Goal: Task Accomplishment & Management: Use online tool/utility

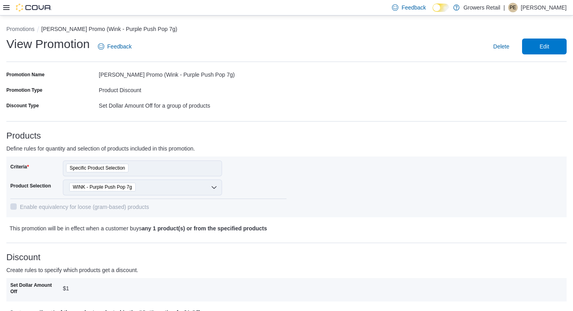
click at [6, 9] on icon at bounding box center [6, 7] width 6 height 5
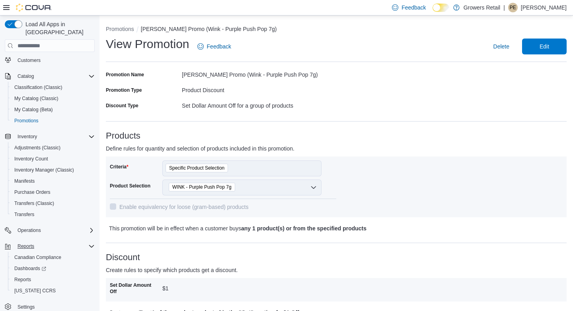
scroll to position [60, 0]
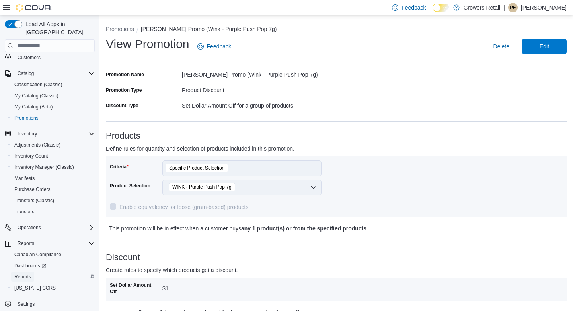
click at [27, 274] on span "Reports" at bounding box center [22, 277] width 17 height 6
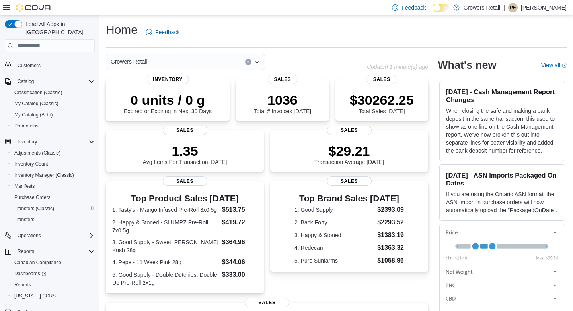
scroll to position [56, 0]
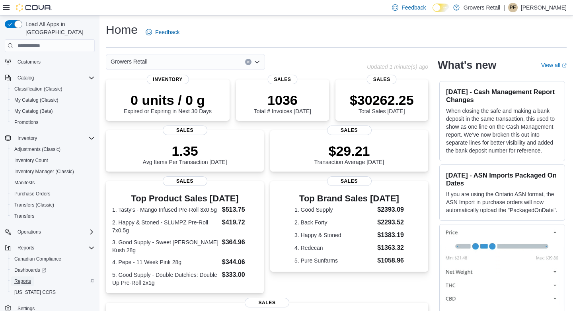
click at [26, 278] on span "Reports" at bounding box center [22, 281] width 17 height 6
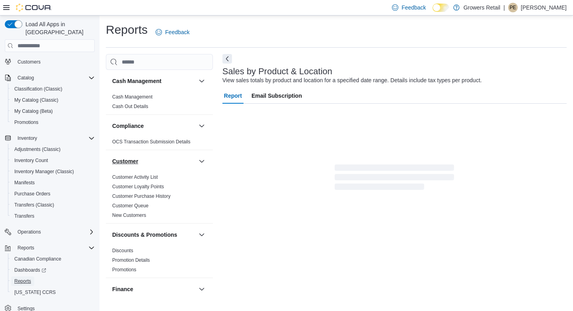
scroll to position [15, 0]
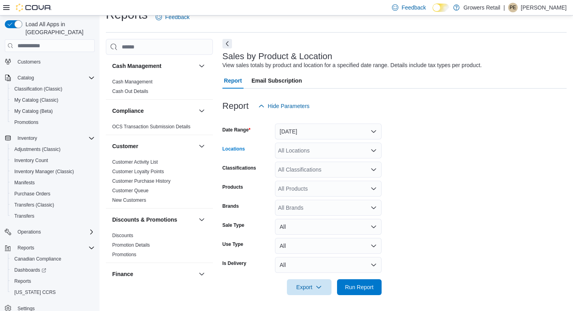
click at [307, 150] on div "All Locations" at bounding box center [328, 151] width 107 height 16
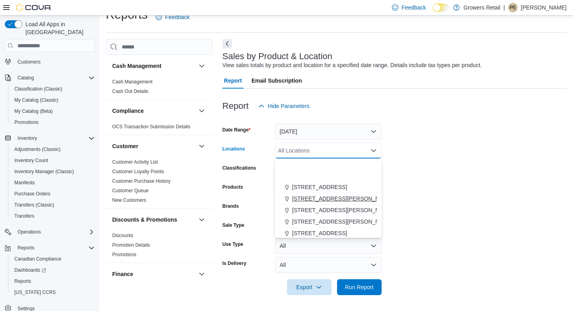
scroll to position [36, 0]
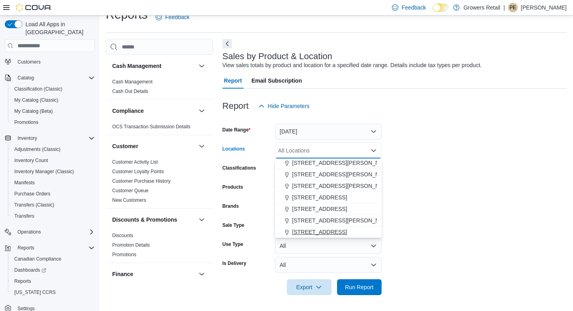
click at [311, 229] on span "970 The Queensway" at bounding box center [319, 232] width 55 height 8
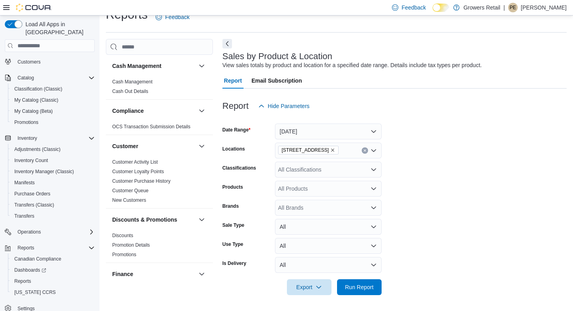
click at [464, 147] on form "Date Range Yesterday Locations 970 The Queensway Classifications All Classifica…" at bounding box center [394, 204] width 344 height 181
click at [342, 187] on div "All Products" at bounding box center [328, 189] width 107 height 16
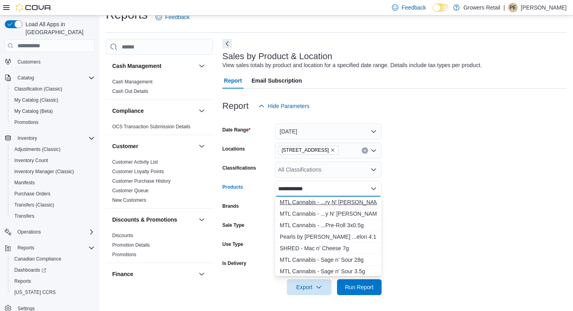
type input "**********"
click at [349, 204] on div "MTL Cannabis - ...ry N' Mintz 14g" at bounding box center [328, 202] width 97 height 8
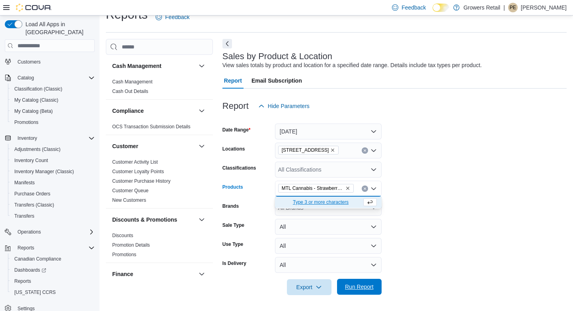
click at [351, 284] on span "Run Report" at bounding box center [359, 287] width 29 height 8
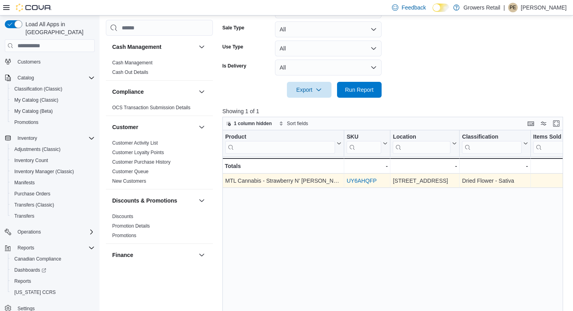
click at [365, 182] on link "UY6AHQFP" at bounding box center [361, 181] width 30 height 6
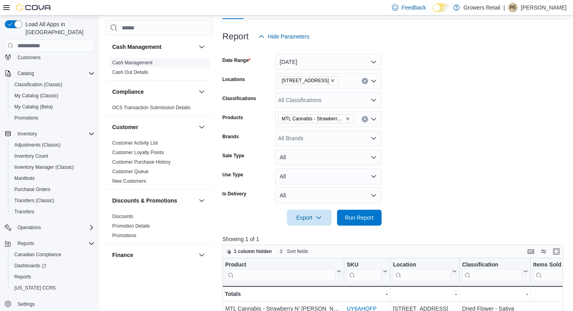
click at [146, 60] on link "Cash Management" at bounding box center [132, 63] width 40 height 6
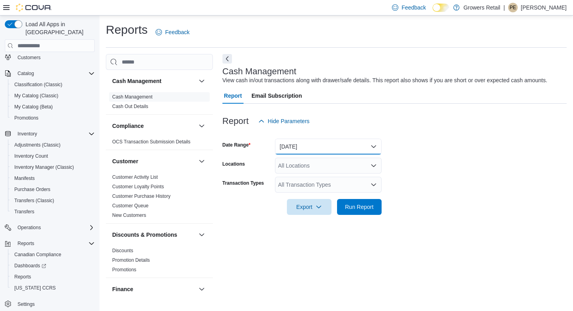
click at [296, 141] on button "Today" at bounding box center [328, 147] width 107 height 16
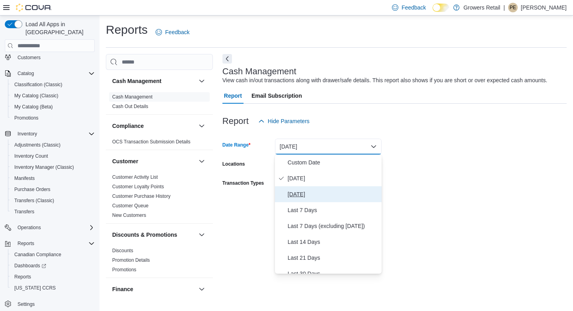
click at [296, 194] on span "Yesterday" at bounding box center [333, 195] width 91 height 10
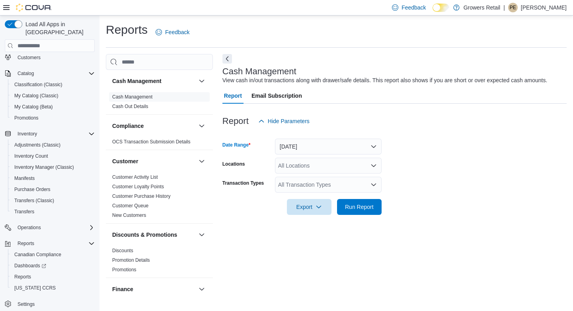
click at [305, 166] on div "All Locations" at bounding box center [328, 166] width 107 height 16
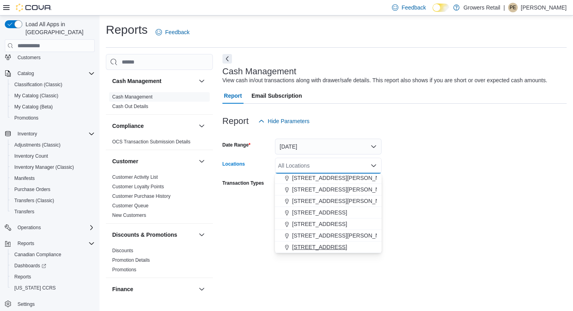
click at [307, 244] on span "970 The Queensway" at bounding box center [319, 247] width 55 height 8
click at [406, 191] on form "Date Range Yesterday Locations 970 The Queensway Combo box. Selected. 970 The Q…" at bounding box center [394, 172] width 344 height 86
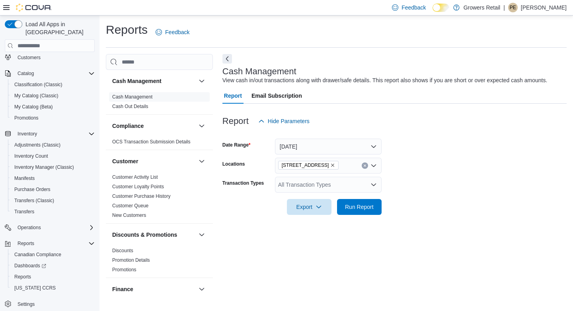
click at [360, 183] on div "All Transaction Types" at bounding box center [328, 185] width 107 height 16
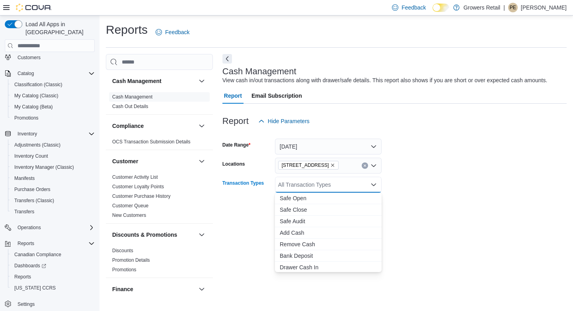
click at [435, 187] on form "Date Range Yesterday Locations 970 The Queensway Transaction Types All Transact…" at bounding box center [394, 172] width 344 height 86
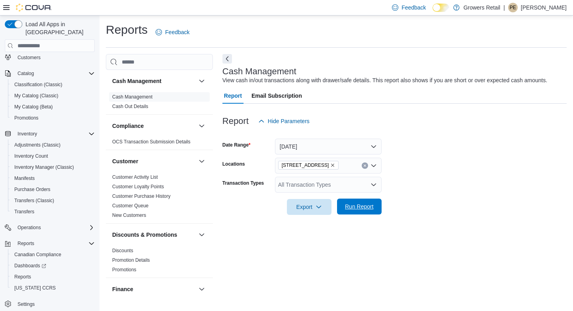
click at [358, 211] on span "Run Report" at bounding box center [359, 207] width 35 height 16
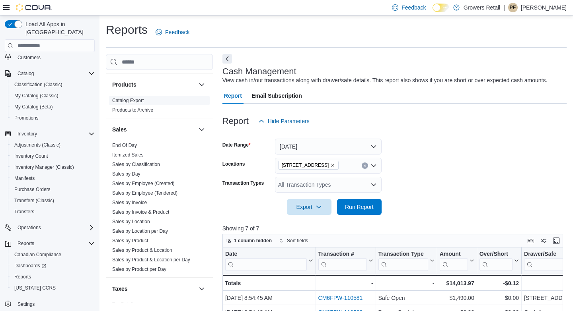
scroll to position [507, 0]
click at [127, 200] on link "Sales by Invoice" at bounding box center [129, 202] width 35 height 6
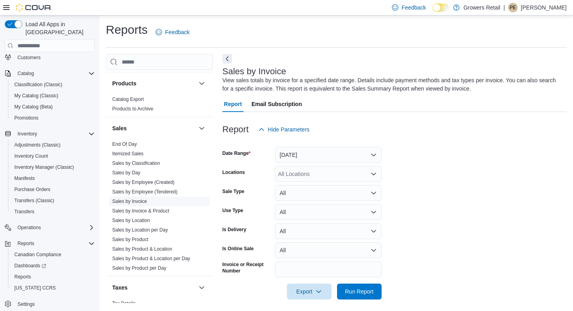
scroll to position [4, 0]
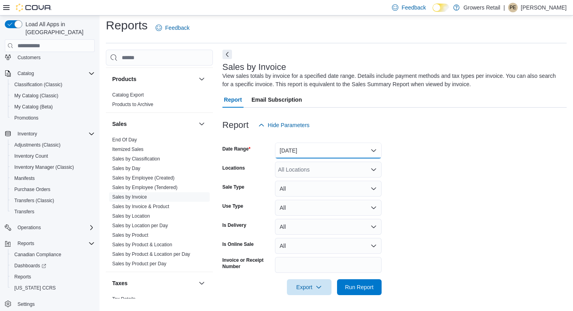
click at [348, 150] on button "Yesterday" at bounding box center [328, 151] width 107 height 16
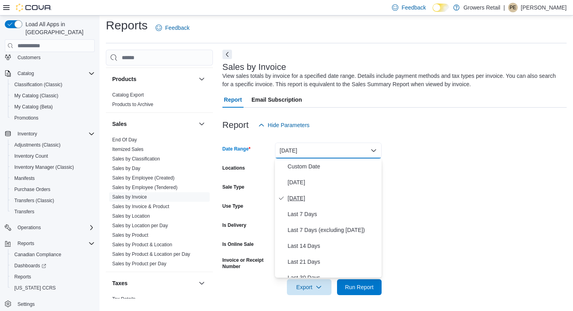
click at [302, 195] on span "Yesterday" at bounding box center [333, 199] width 91 height 10
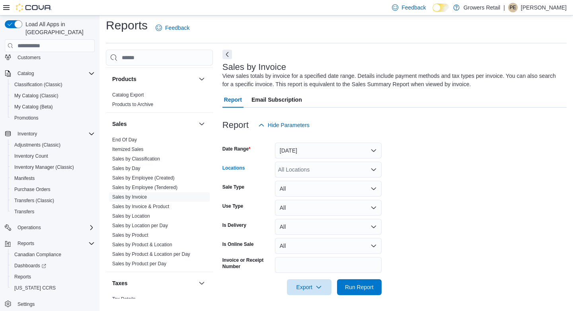
click at [359, 172] on div "All Locations" at bounding box center [328, 170] width 107 height 16
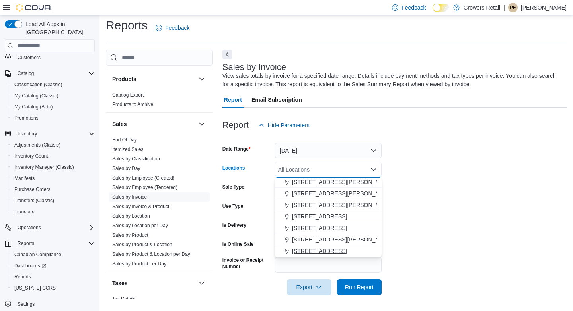
click at [319, 248] on span "970 The Queensway" at bounding box center [319, 251] width 55 height 8
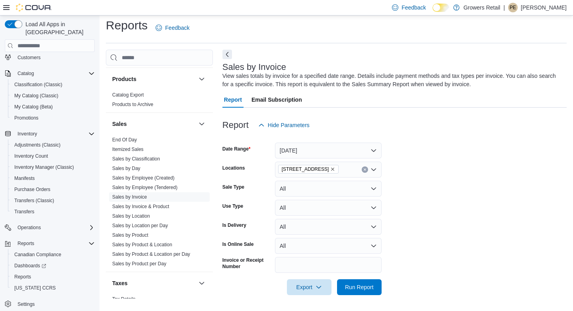
click at [435, 199] on form "Date Range Yesterday Locations 970 The Queensway Sale Type All Use Type All Is …" at bounding box center [394, 214] width 344 height 162
click at [365, 287] on span "Run Report" at bounding box center [359, 287] width 29 height 8
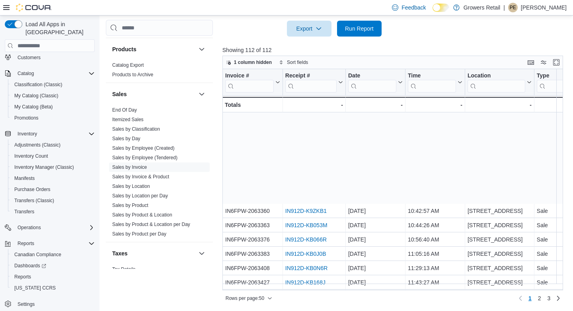
scroll to position [545, 0]
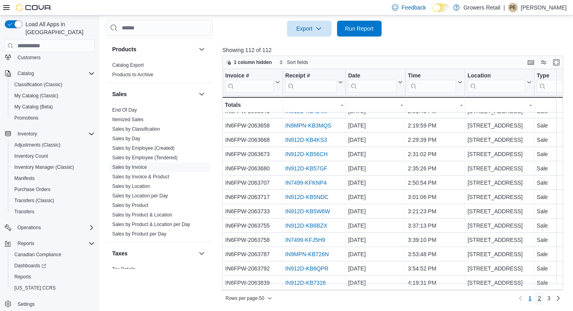
click at [538, 300] on span "2" at bounding box center [539, 299] width 3 height 8
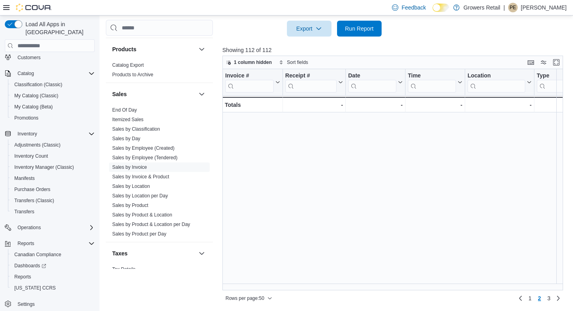
scroll to position [0, 0]
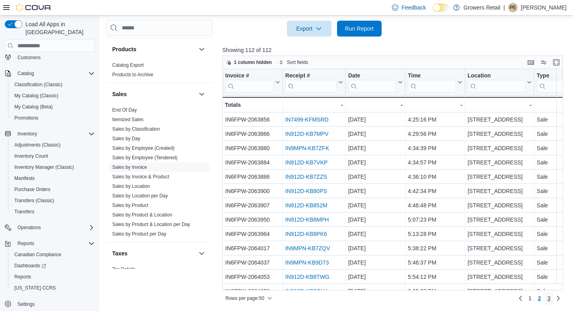
click at [546, 299] on link "3" at bounding box center [549, 298] width 10 height 13
click at [538, 298] on span "2" at bounding box center [539, 299] width 3 height 8
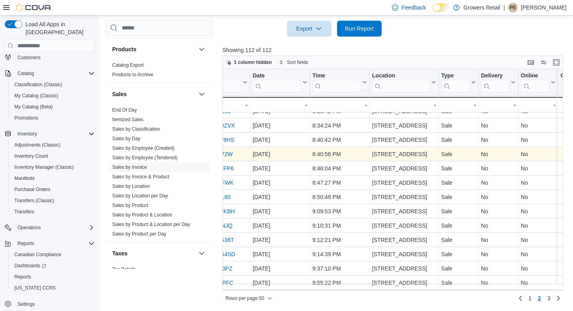
scroll to position [545, 54]
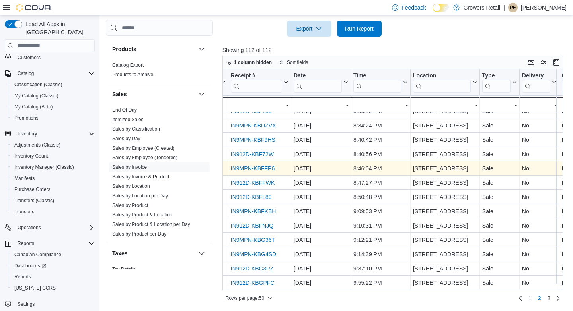
click at [263, 165] on link "IN9MPN-KBFFP6" at bounding box center [253, 168] width 44 height 6
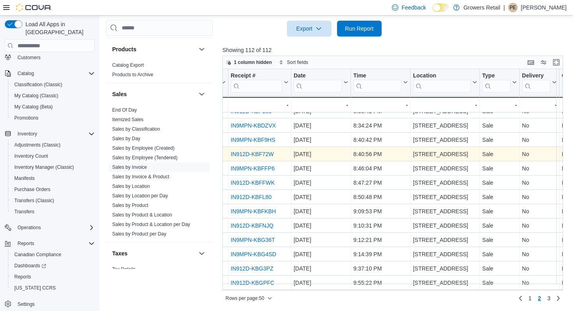
click at [261, 151] on link "IN912D-KBF72W" at bounding box center [252, 154] width 43 height 6
